Goal: Task Accomplishment & Management: Complete application form

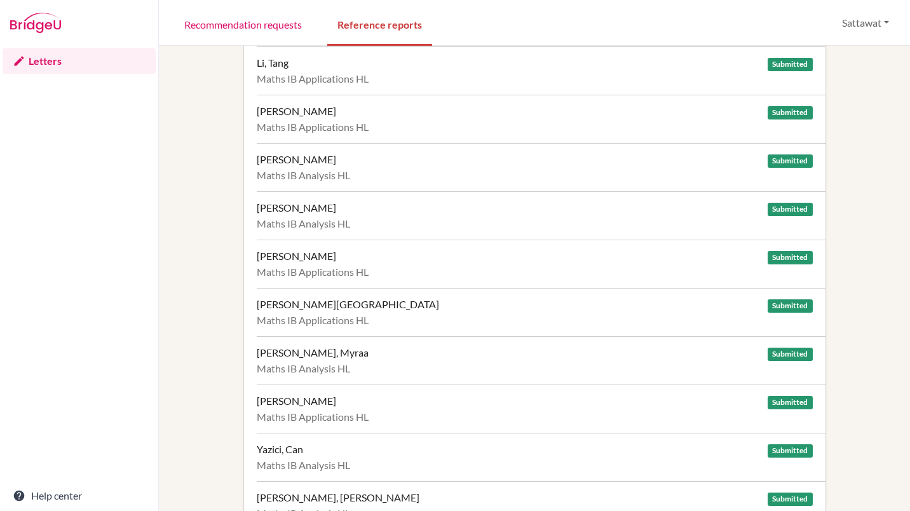
scroll to position [944, 0]
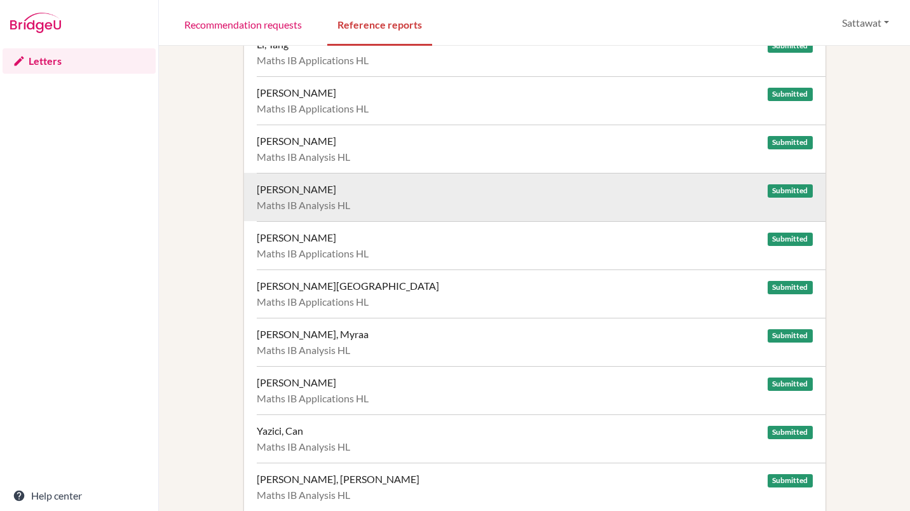
click at [536, 186] on div "Parasramka, Rohan Submitted" at bounding box center [535, 189] width 556 height 13
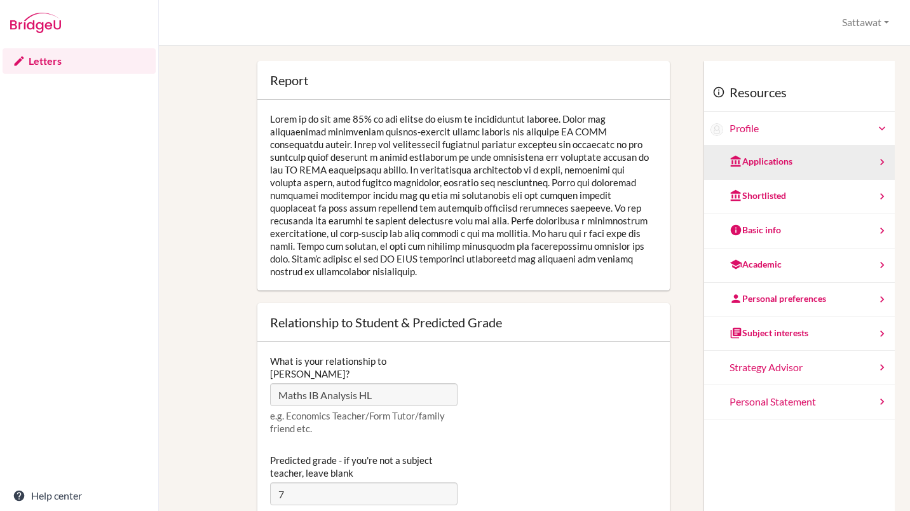
click at [800, 165] on div "Applications" at bounding box center [799, 163] width 191 height 34
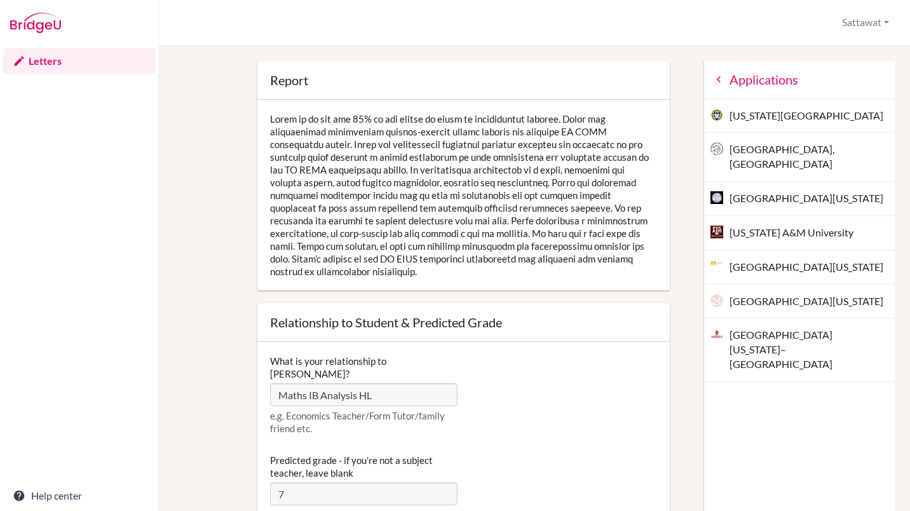
click at [713, 79] on icon at bounding box center [719, 79] width 13 height 13
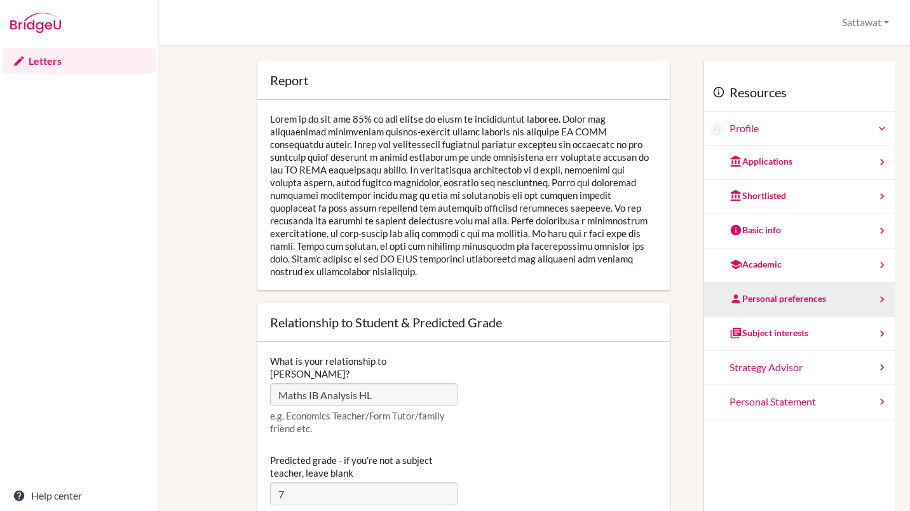
click at [772, 307] on div "Personal preferences" at bounding box center [799, 300] width 191 height 34
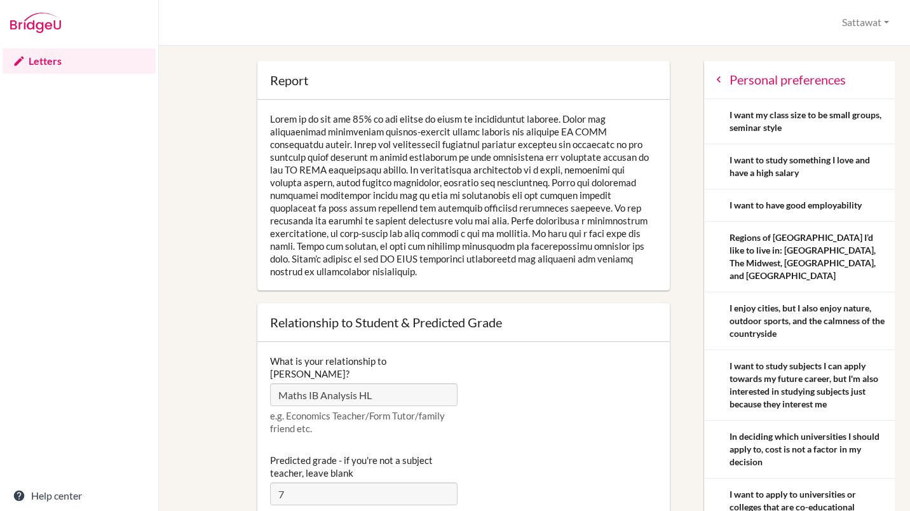
click at [713, 76] on icon at bounding box center [719, 79] width 13 height 13
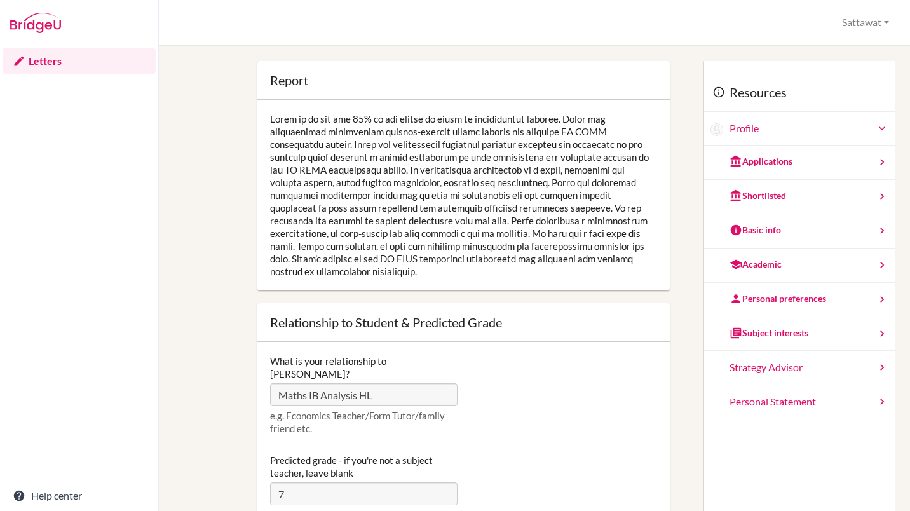
click at [41, 67] on link "Letters" at bounding box center [79, 60] width 153 height 25
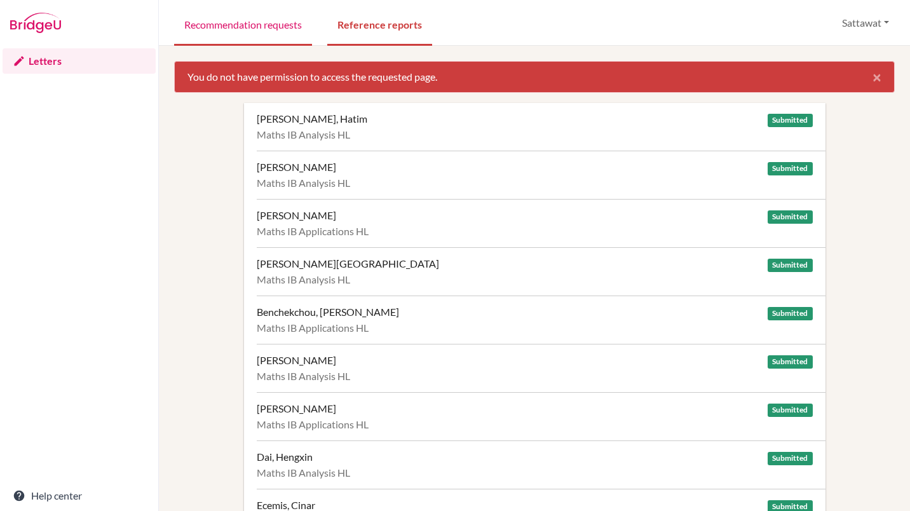
click at [289, 20] on link "Recommendation requests" at bounding box center [243, 24] width 138 height 44
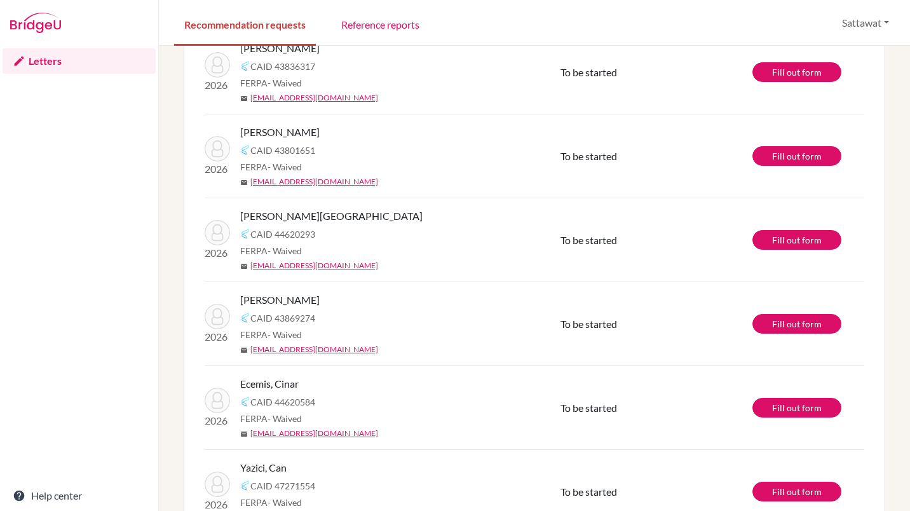
scroll to position [116, 0]
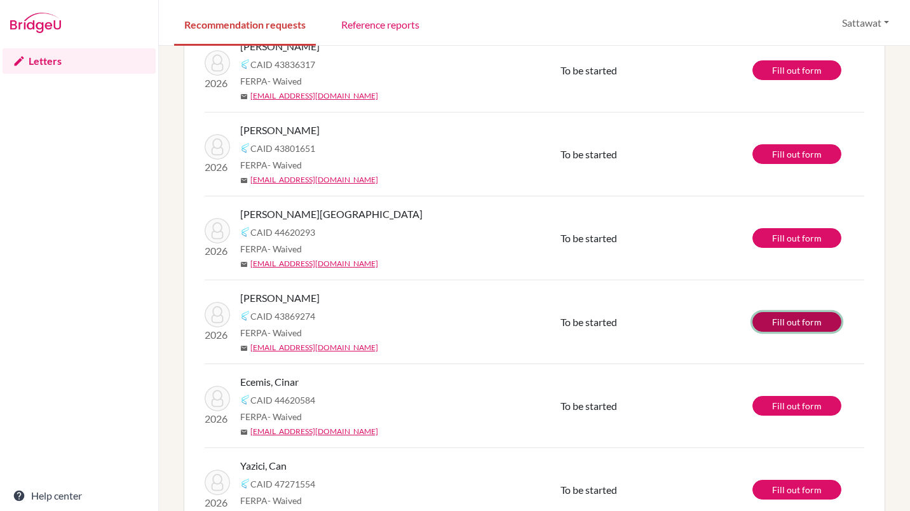
click at [767, 320] on link "Fill out form" at bounding box center [797, 322] width 89 height 20
